Goal: Use online tool/utility: Utilize a website feature to perform a specific function

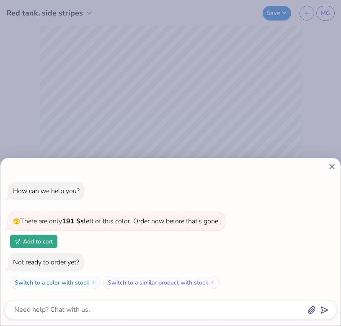
click at [331, 168] on line at bounding box center [332, 166] width 5 height 5
type textarea "x"
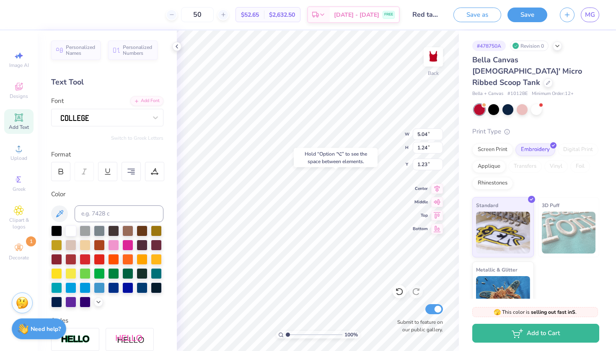
type input "1.38"
type input "1.04"
type input "1.38"
click at [20, 258] on span "Decorate" at bounding box center [19, 258] width 20 height 7
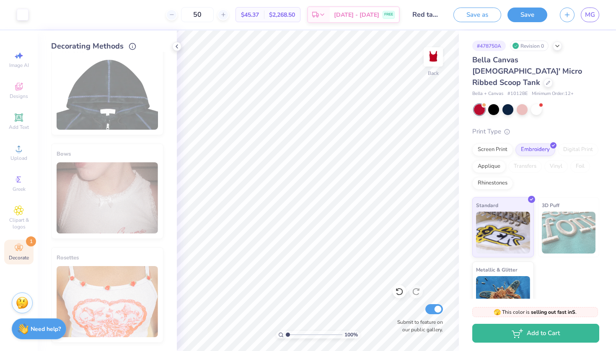
scroll to position [516, 0]
click at [340, 142] on div "Screen Print" at bounding box center [492, 148] width 41 height 13
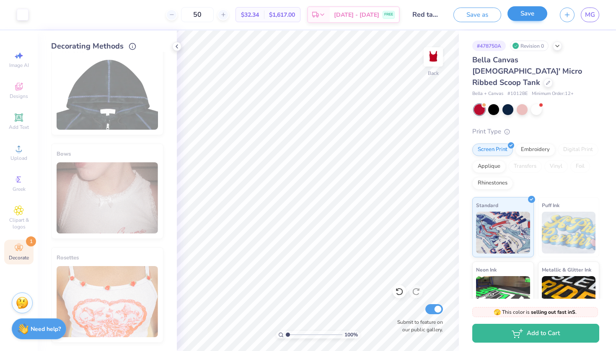
click at [340, 10] on button "Save" at bounding box center [527, 13] width 40 height 15
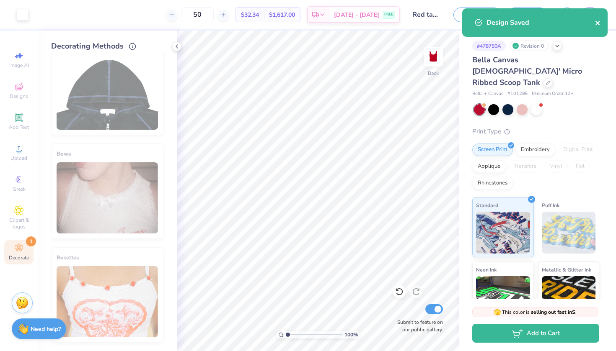
click at [340, 24] on icon "close" at bounding box center [597, 23] width 4 height 4
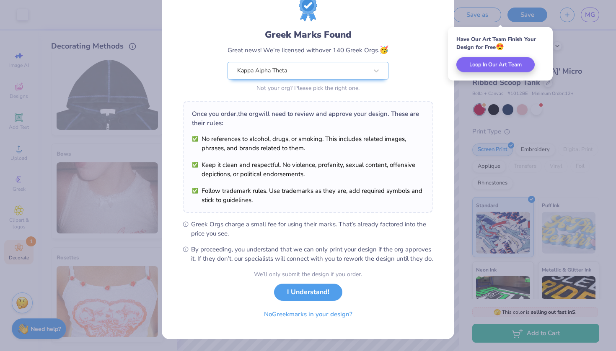
scroll to position [41, 0]
click at [291, 294] on button "I Understand!" at bounding box center [308, 290] width 68 height 17
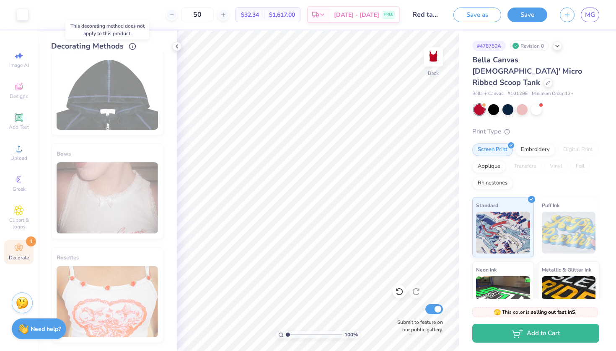
scroll to position [637, 0]
click at [13, 253] on div "Decorate 1" at bounding box center [18, 252] width 29 height 25
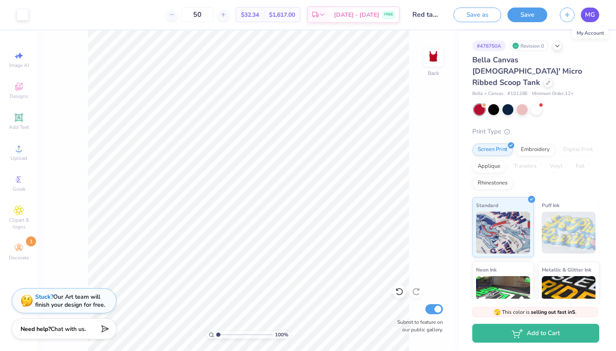
click at [340, 14] on link "MG" at bounding box center [589, 15] width 18 height 15
